Goal: Task Accomplishment & Management: Manage account settings

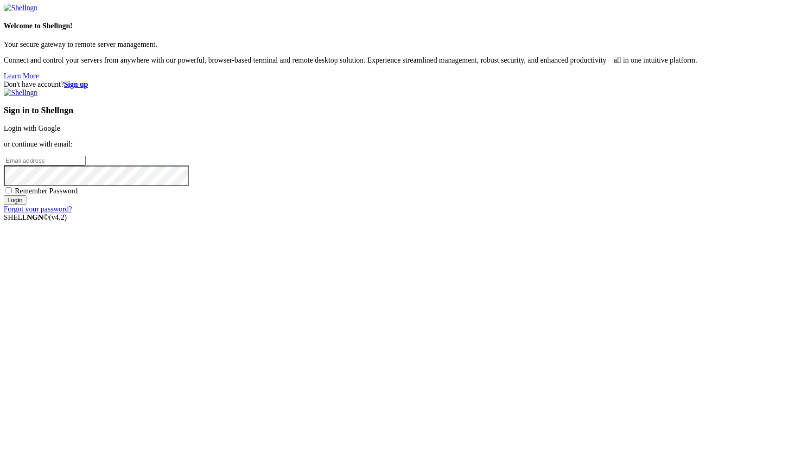
click at [60, 132] on link "Login with Google" at bounding box center [32, 128] width 57 height 8
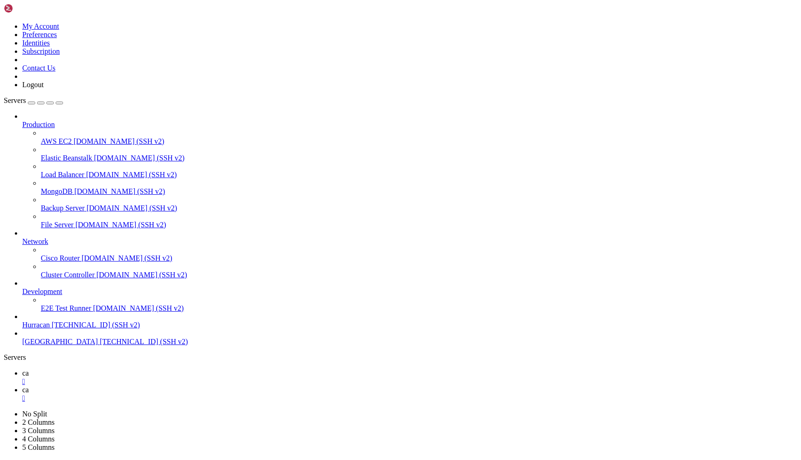
scroll to position [4595, 0]
click at [50, 329] on span "Hurracan" at bounding box center [36, 325] width 28 height 8
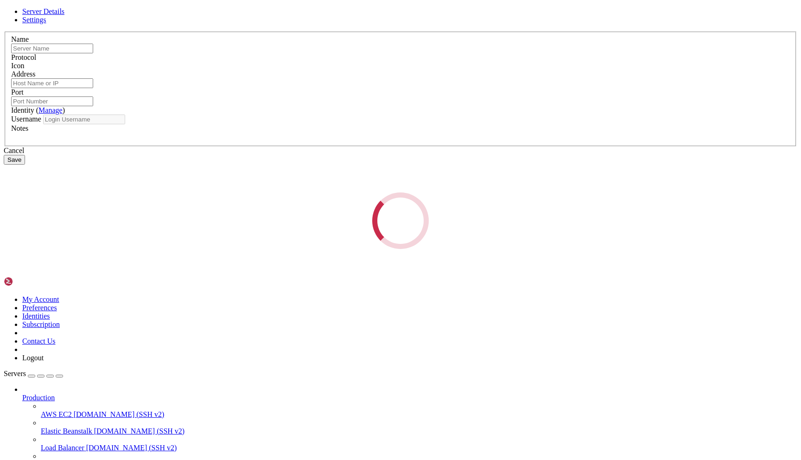
type input "Hurracan"
type input "[TECHNICAL_ID]"
type input "22"
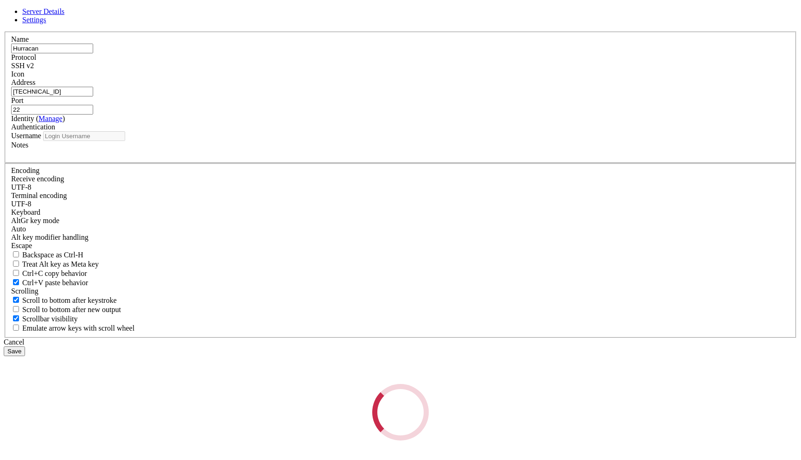
type input "admin"
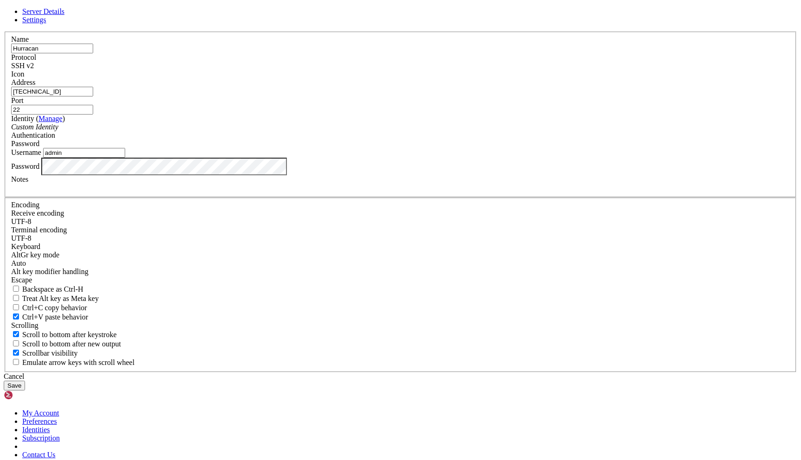
click at [93, 96] on input "[TECHNICAL_ID]" at bounding box center [52, 92] width 82 height 10
click at [125, 158] on input "admin" at bounding box center [84, 153] width 82 height 10
